Goal: Task Accomplishment & Management: Complete application form

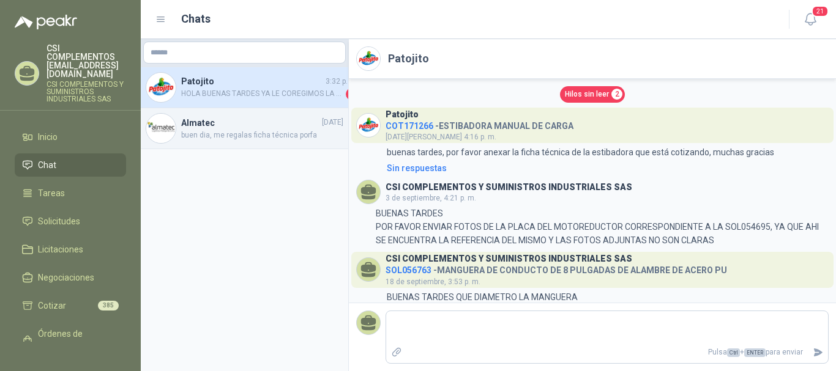
scroll to position [709, 0]
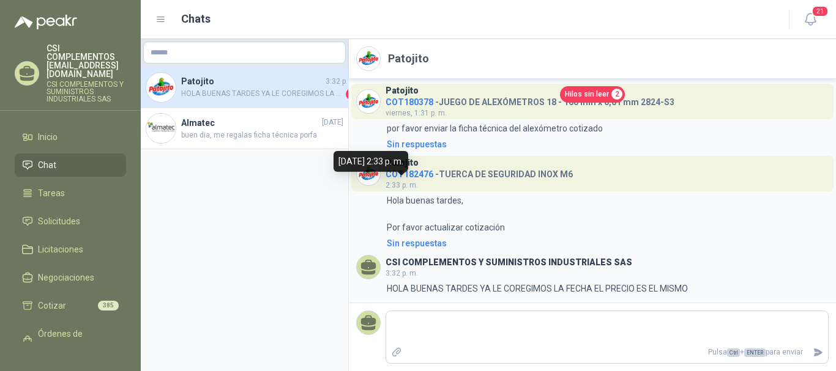
click at [417, 181] on span "2:33 p. m." at bounding box center [401, 185] width 32 height 9
click at [418, 166] on h4 "COT182476 - TUERCA DE SEGURIDAD INOX M6" at bounding box center [478, 172] width 187 height 12
click at [413, 179] on div "Patojito COT182476 - TUERCA DE SEGURIDAD INOX M6 2:33 p. m." at bounding box center [478, 173] width 187 height 35
click at [417, 176] on span "COT182476" at bounding box center [409, 174] width 48 height 10
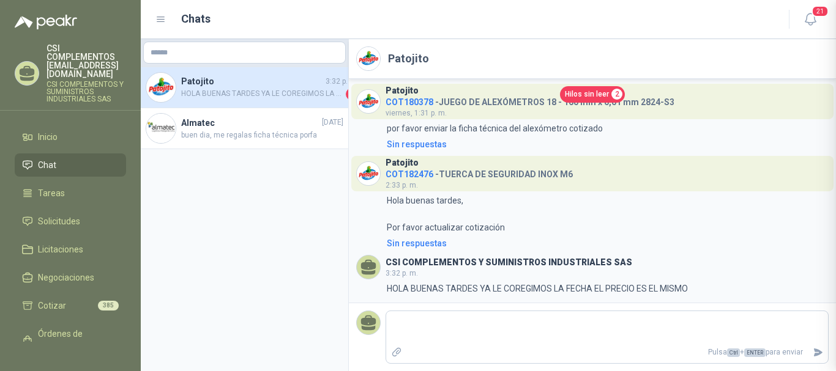
click at [417, 175] on div at bounding box center [418, 185] width 836 height 371
click at [415, 176] on span "COT182476" at bounding box center [409, 174] width 48 height 10
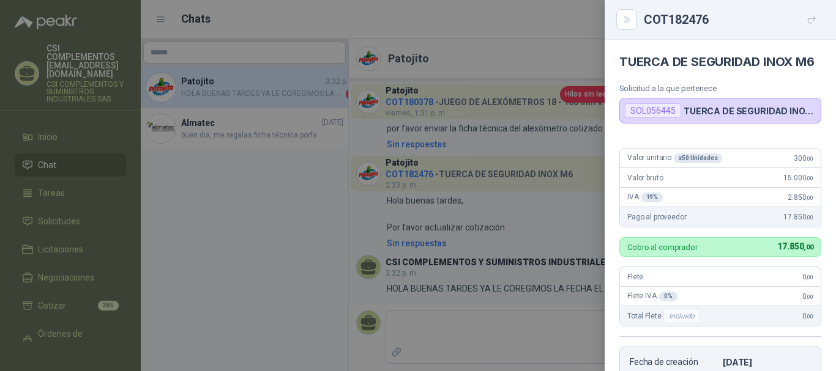
click at [800, 116] on p "TUERCA DE SEGURIDAD INOX M6" at bounding box center [749, 111] width 132 height 10
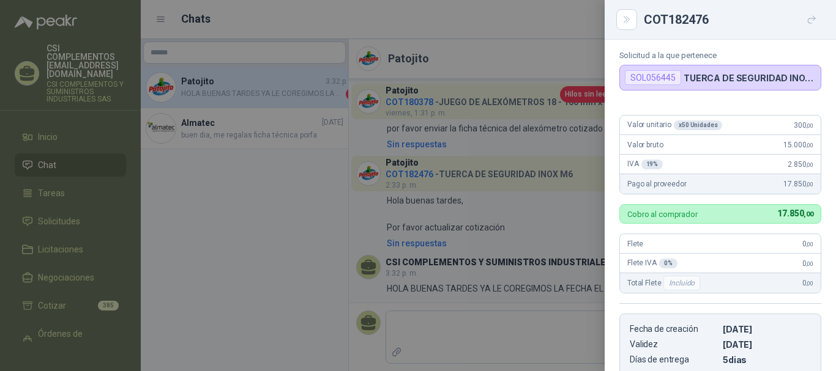
scroll to position [0, 0]
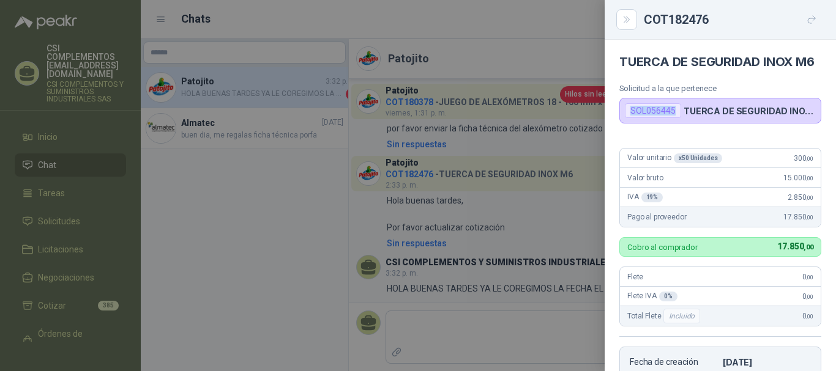
drag, startPoint x: 676, startPoint y: 127, endPoint x: 628, endPoint y: 131, distance: 49.1
click at [628, 118] on div "SOL056445" at bounding box center [653, 110] width 56 height 15
copy div "SOL056445"
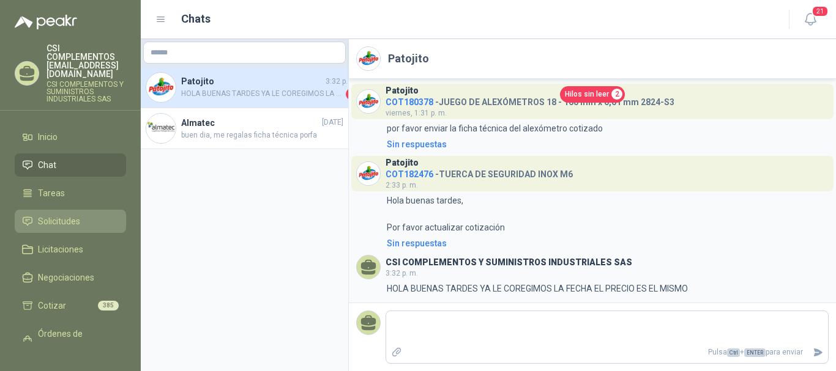
click at [48, 210] on link "Solicitudes" at bounding box center [70, 221] width 111 height 23
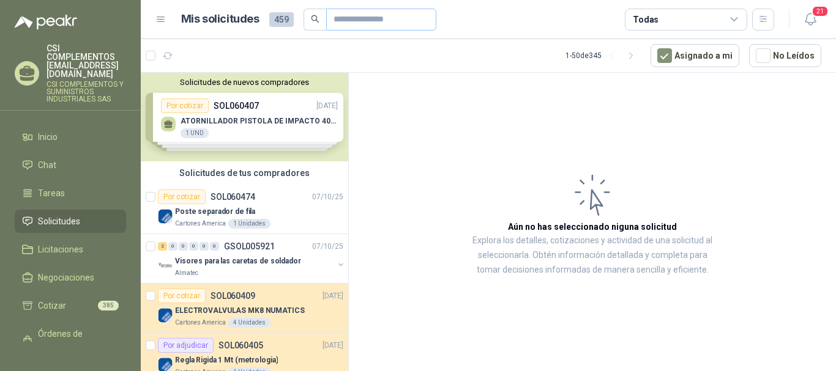
click at [328, 15] on span at bounding box center [381, 20] width 110 height 22
paste input "*********"
type input "*********"
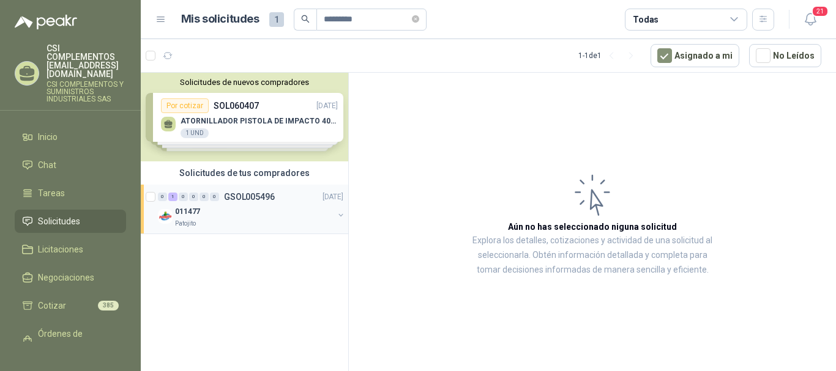
click at [239, 193] on p "GSOL005496" at bounding box center [249, 197] width 51 height 9
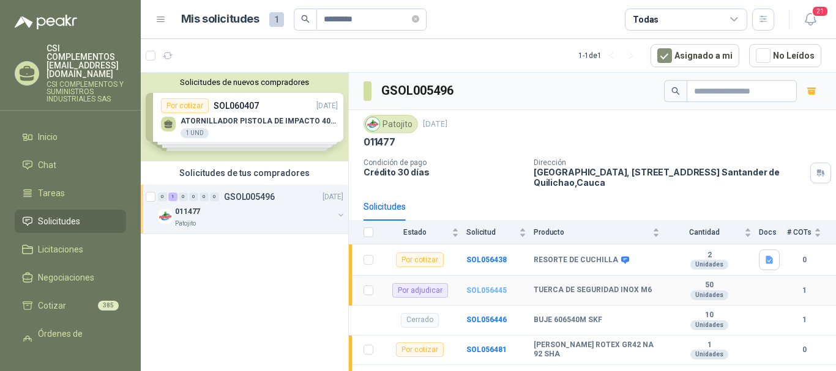
click at [477, 289] on b "SOL056445" at bounding box center [486, 290] width 40 height 9
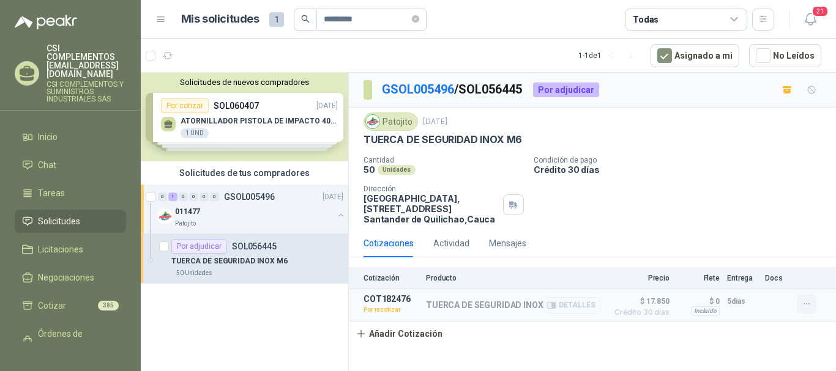
click at [801, 300] on icon "button" at bounding box center [806, 304] width 10 height 10
click at [748, 227] on button "Editar" at bounding box center [782, 233] width 98 height 20
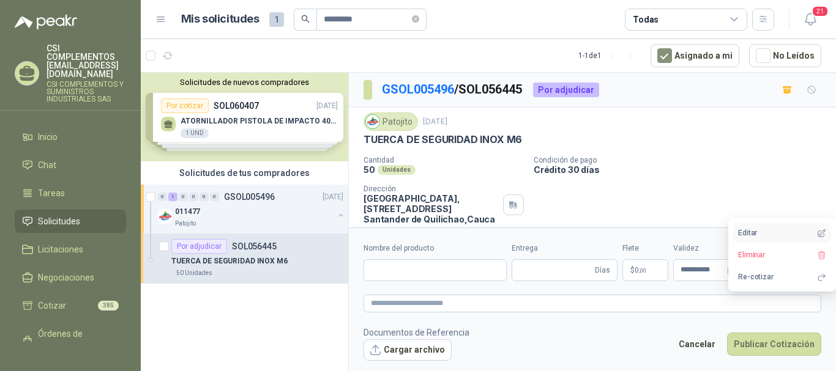
type input "**********"
type input "*"
type input "**********"
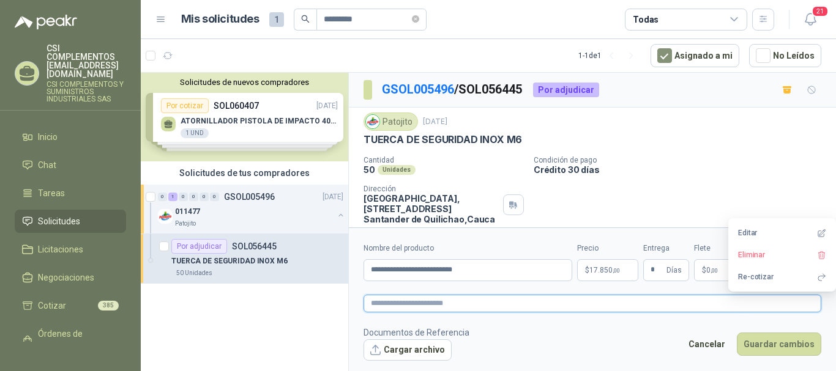
click at [657, 312] on textarea at bounding box center [592, 304] width 458 height 18
click at [806, 270] on icon "close-circle" at bounding box center [809, 270] width 9 height 9
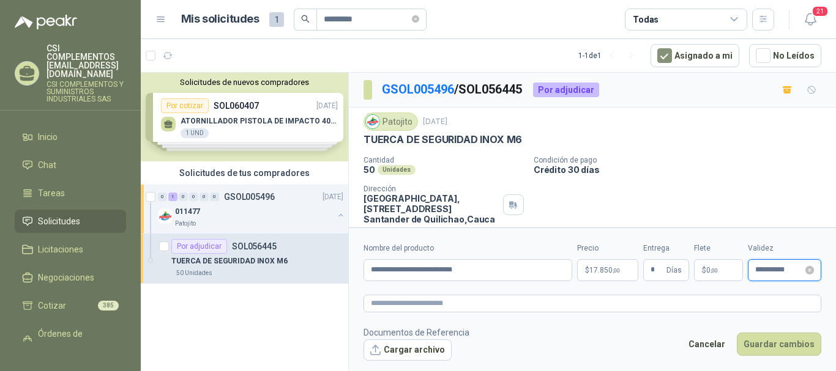
click at [788, 272] on input "**********" at bounding box center [779, 270] width 48 height 8
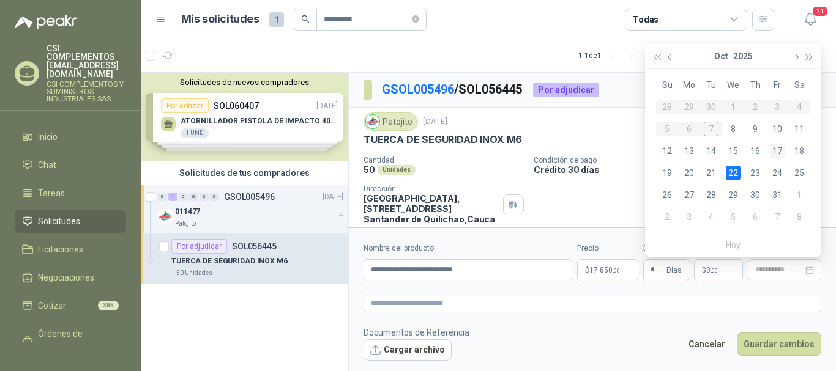
click at [778, 149] on div "17" at bounding box center [776, 151] width 15 height 15
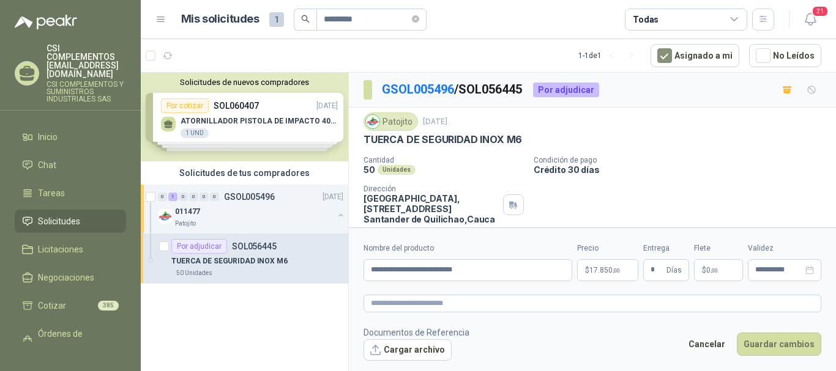
type input "**********"
click at [772, 344] on button "Guardar cambios" at bounding box center [778, 344] width 84 height 23
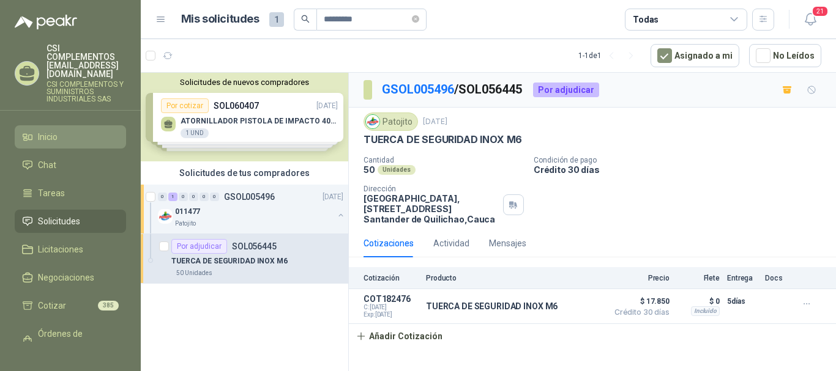
click at [39, 130] on span "Inicio" at bounding box center [48, 136] width 20 height 13
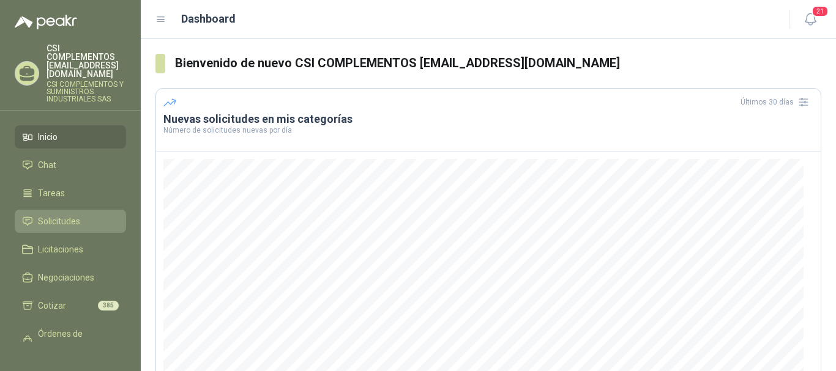
click at [72, 215] on span "Solicitudes" at bounding box center [59, 221] width 42 height 13
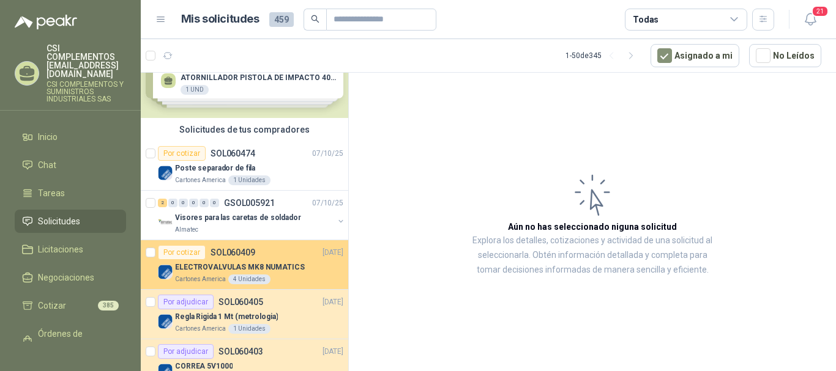
scroll to position [61, 0]
